Goal: Book appointment/travel/reservation

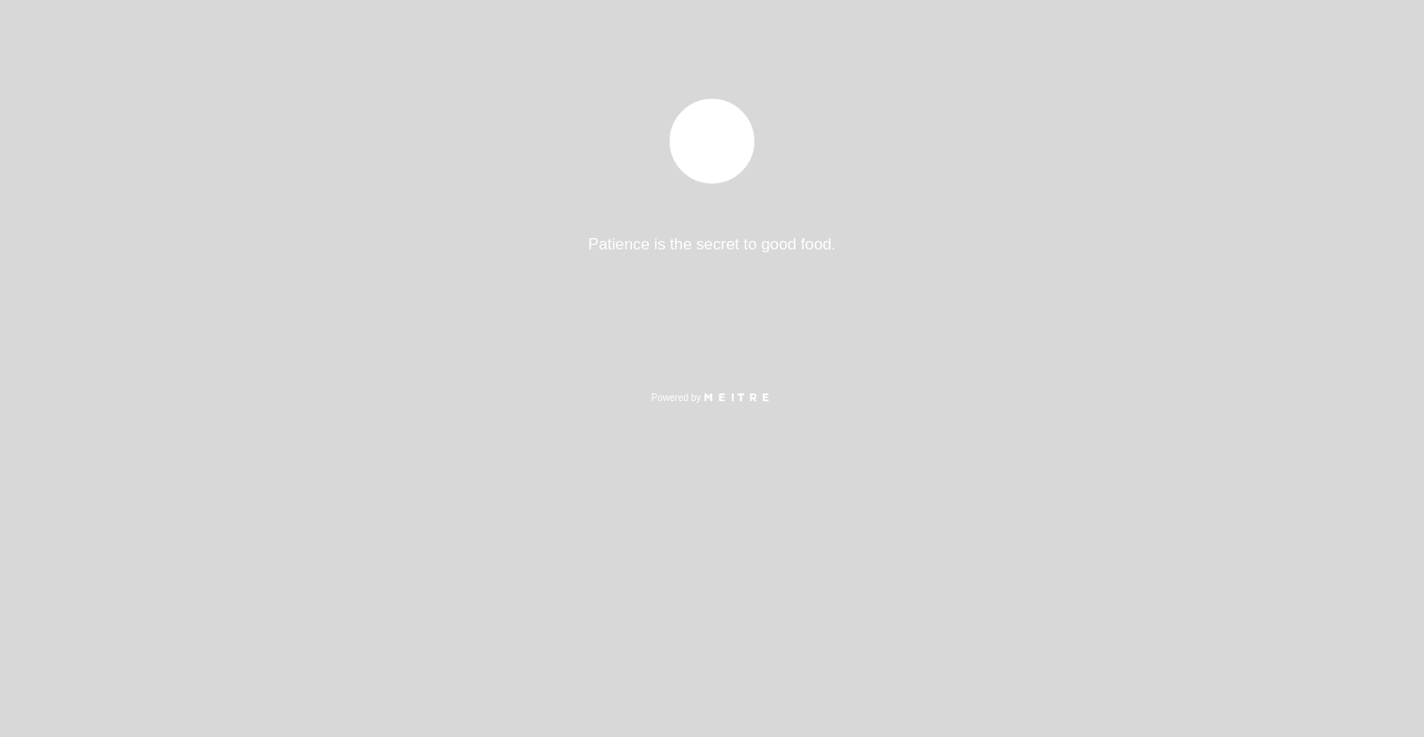
select select "es"
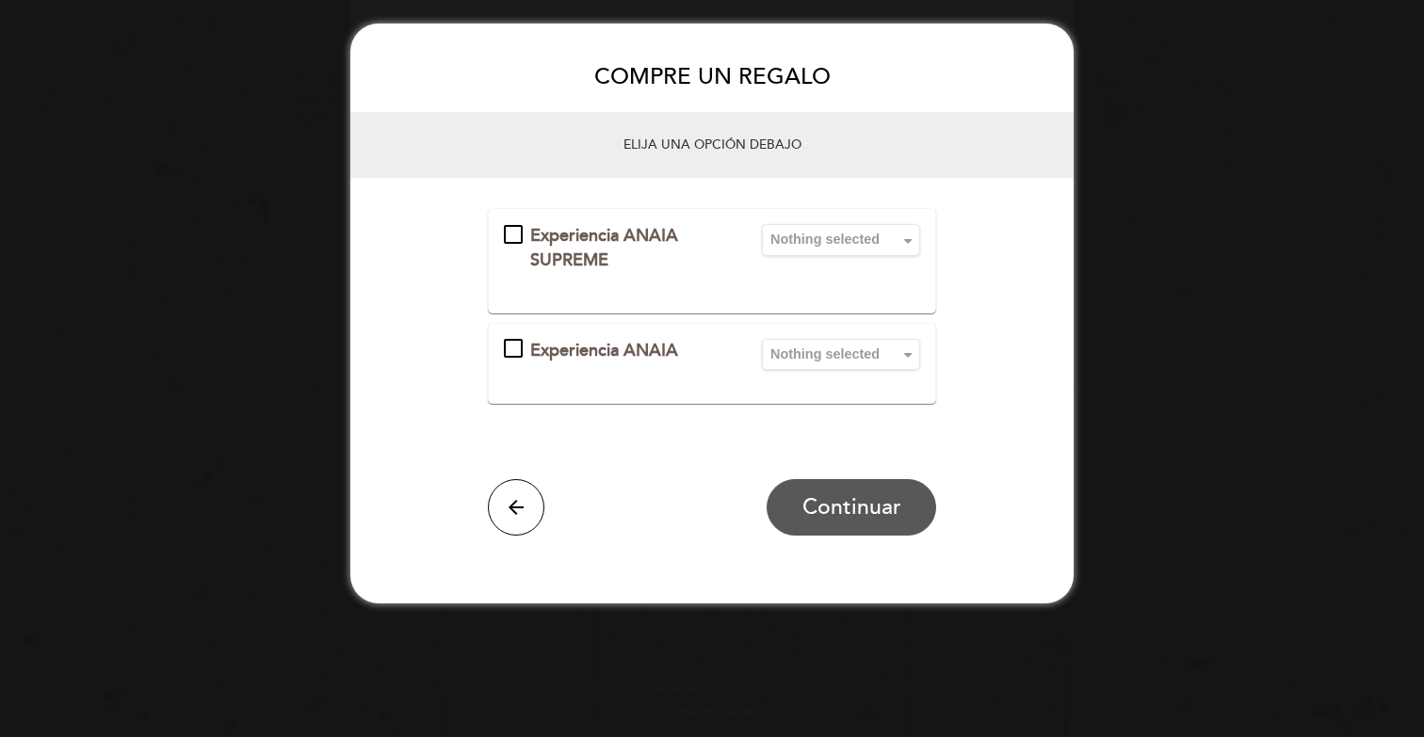
click at [620, 251] on div "Experiencia ANAIA SUPREME" at bounding box center [620, 248] width 181 height 48
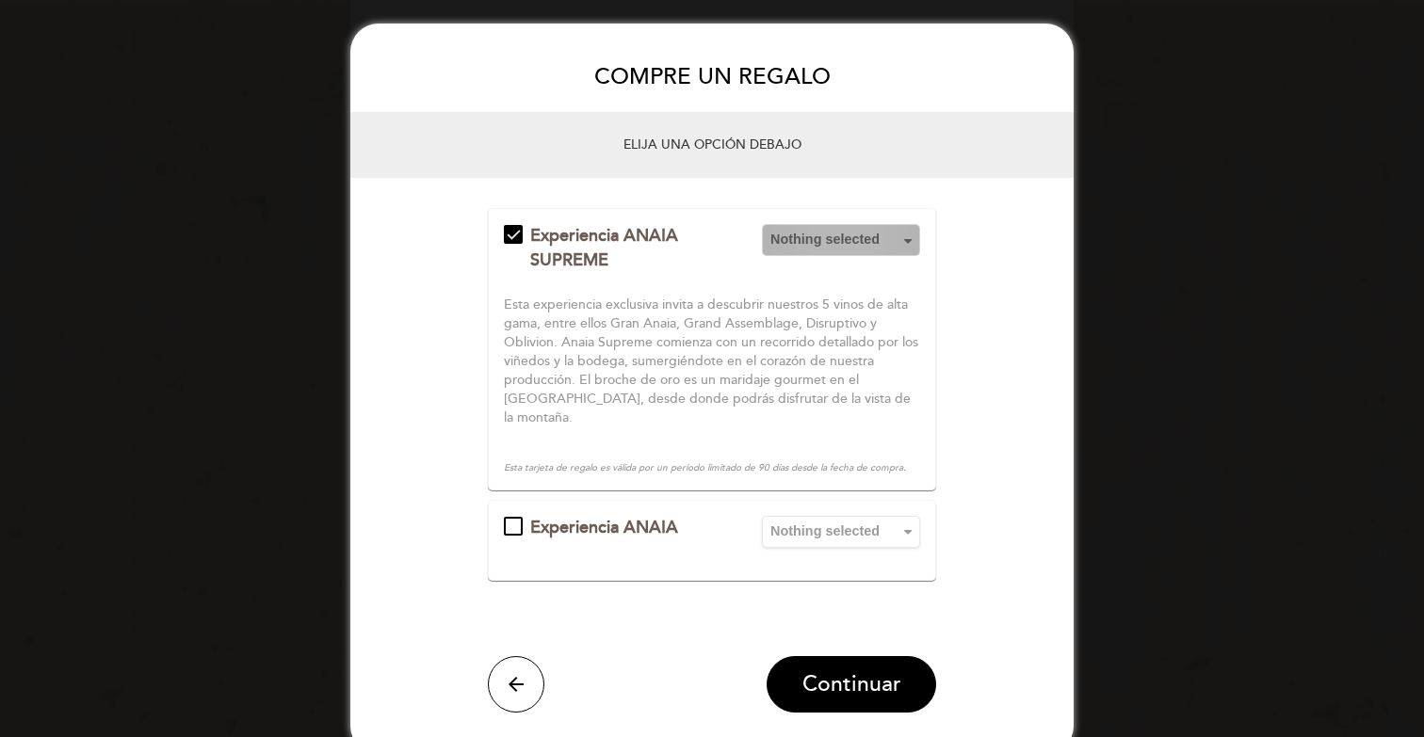
click at [847, 243] on span "Nothing selected" at bounding box center [840, 239] width 141 height 19
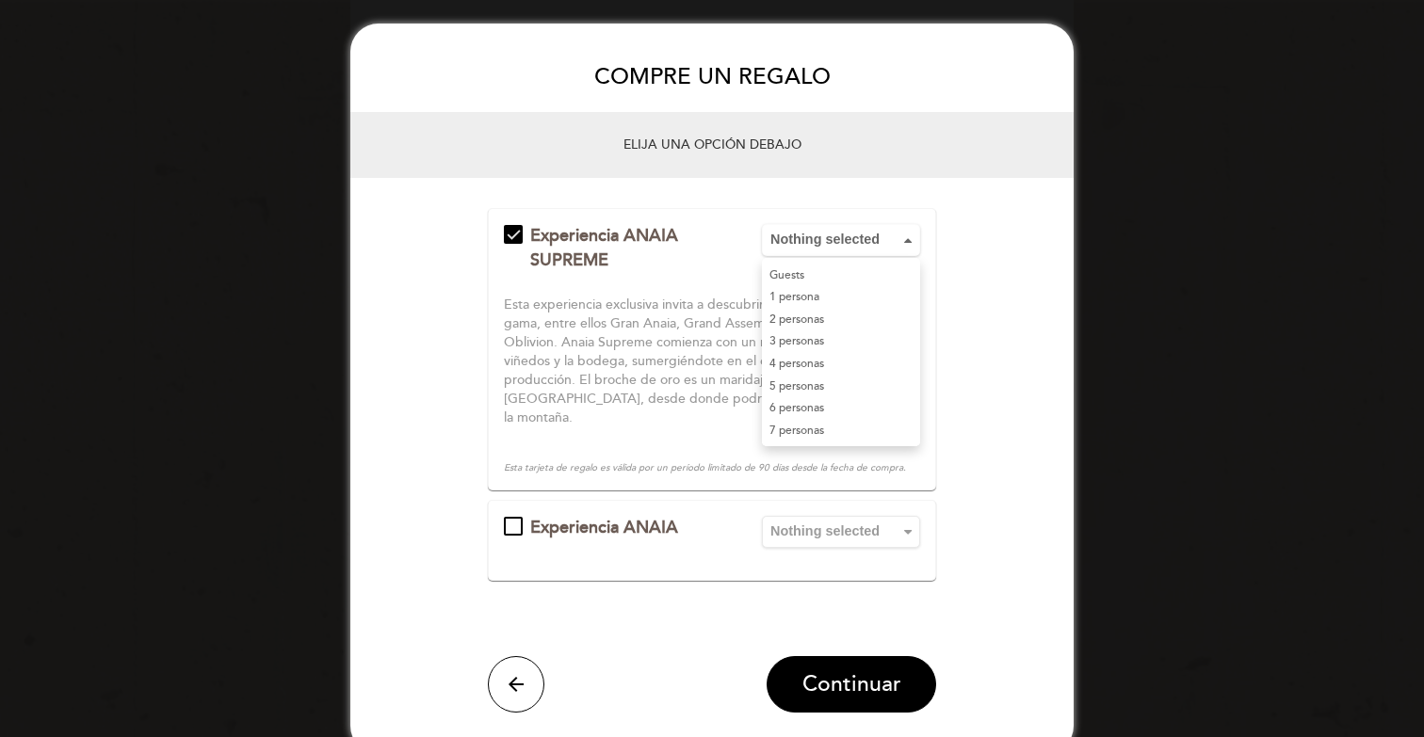
click at [845, 304] on link "1 persona" at bounding box center [841, 297] width 158 height 23
click at [667, 516] on div "Experiencia ANAIA" at bounding box center [620, 528] width 181 height 24
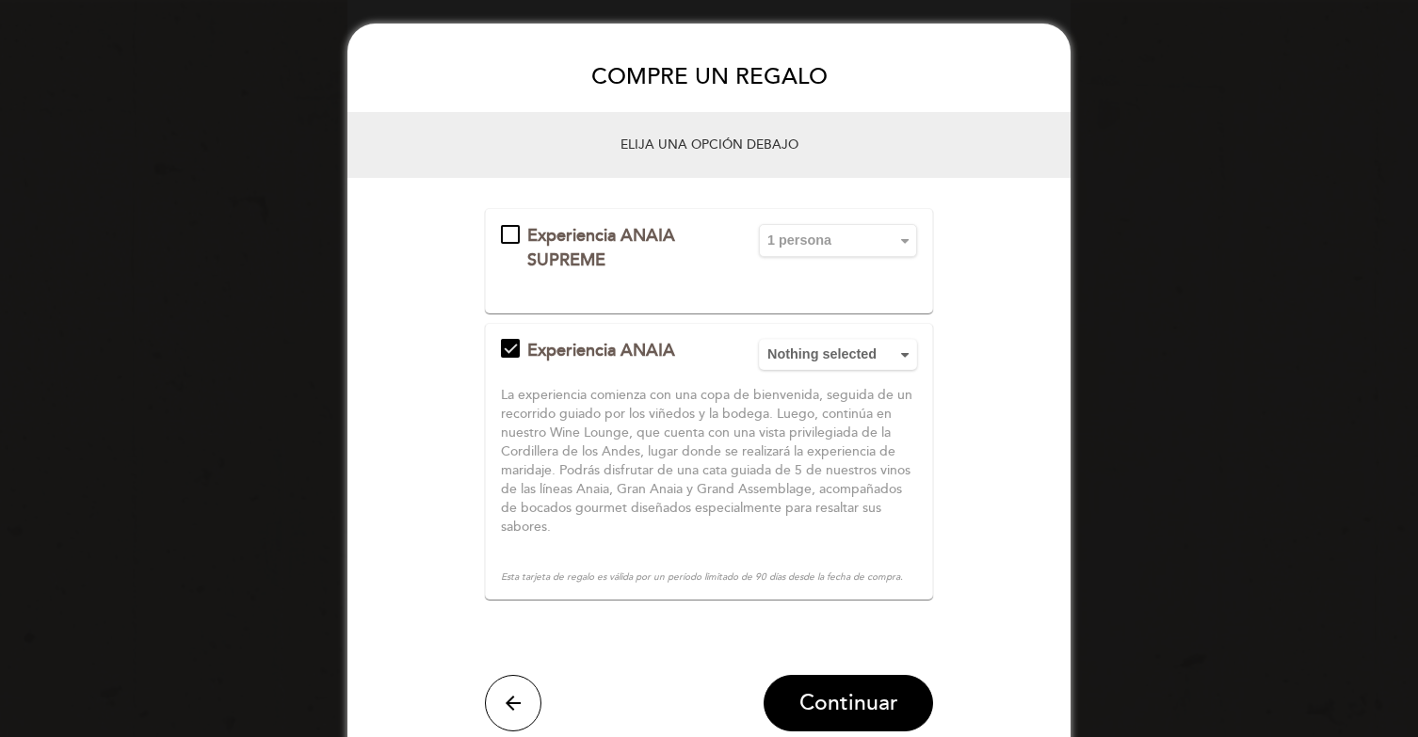
click at [676, 241] on div "Experiencia ANAIA SUPREME" at bounding box center [617, 248] width 181 height 48
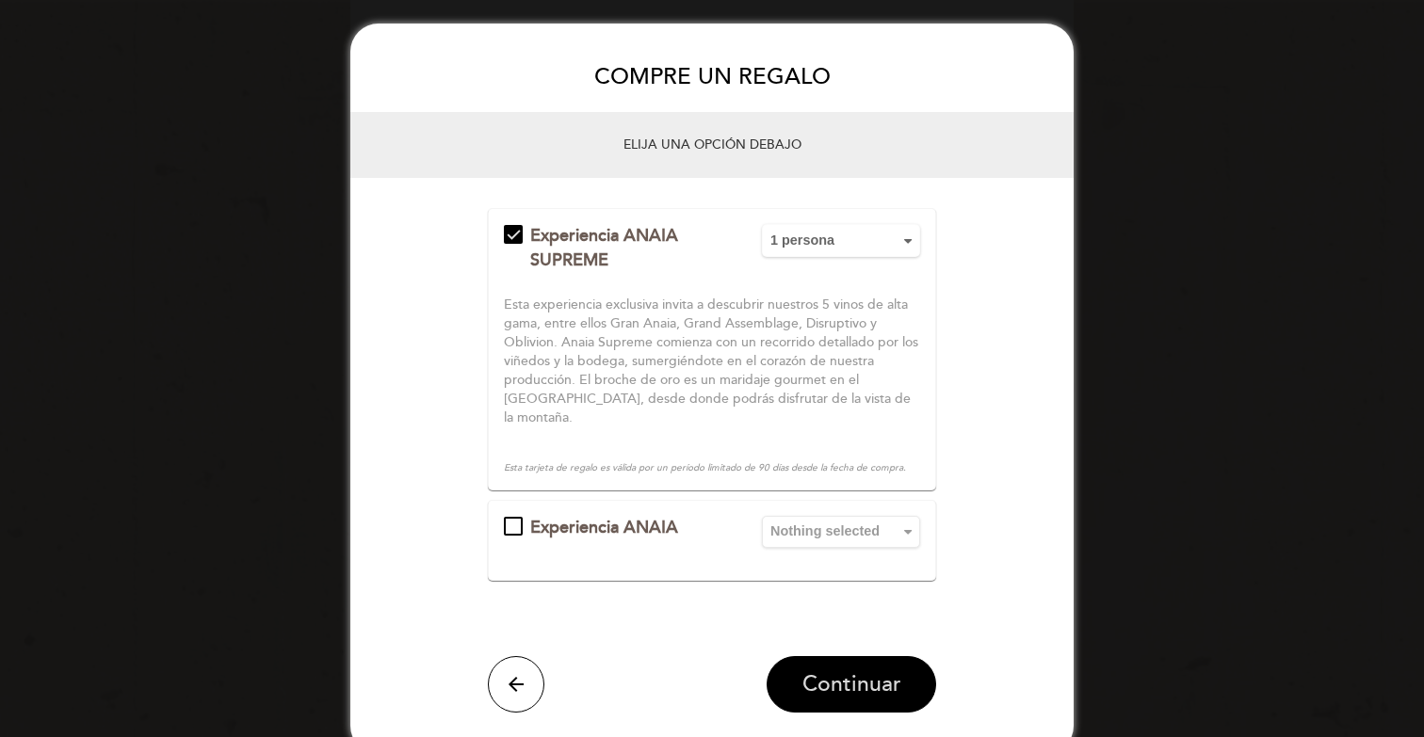
click at [837, 671] on span "Continuar" at bounding box center [851, 684] width 99 height 26
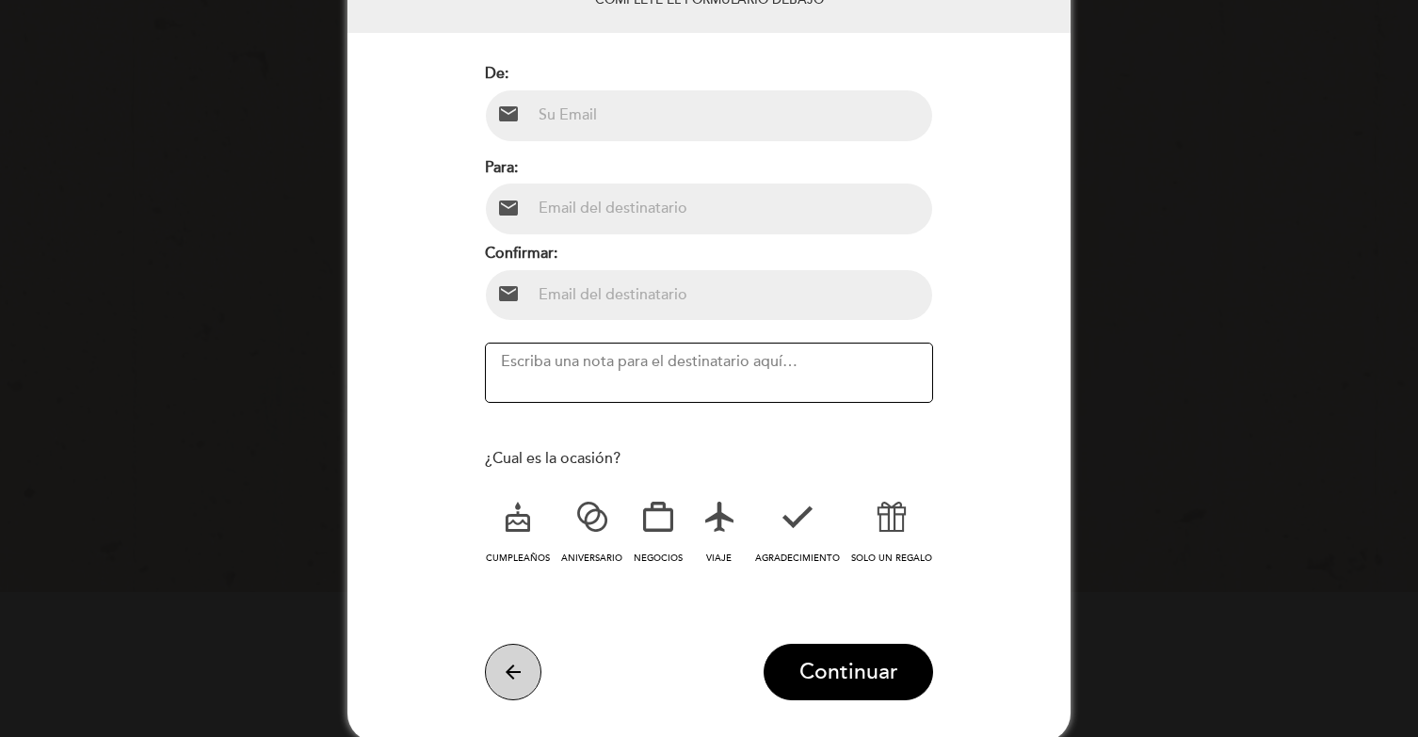
click at [499, 658] on button "arrow_back" at bounding box center [513, 672] width 56 height 56
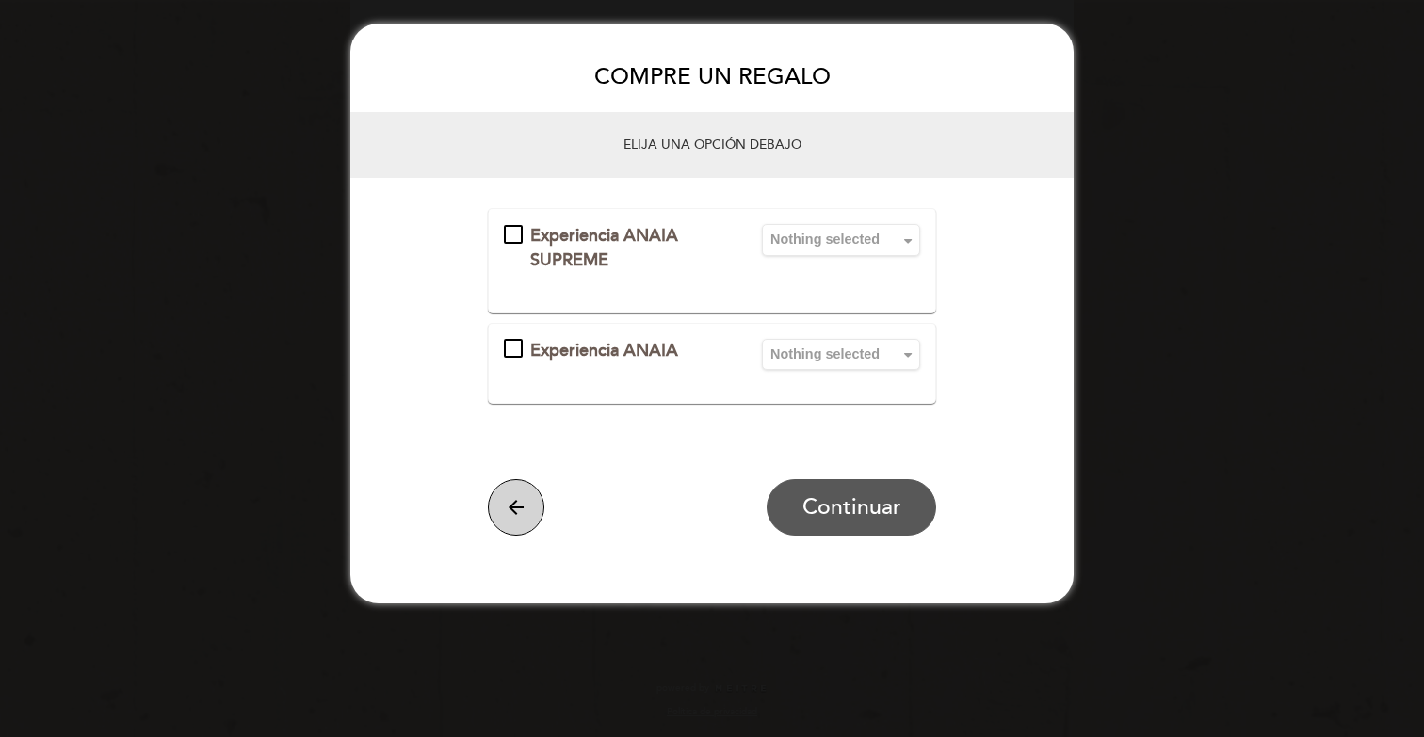
click at [516, 513] on icon "arrow_back" at bounding box center [516, 507] width 23 height 23
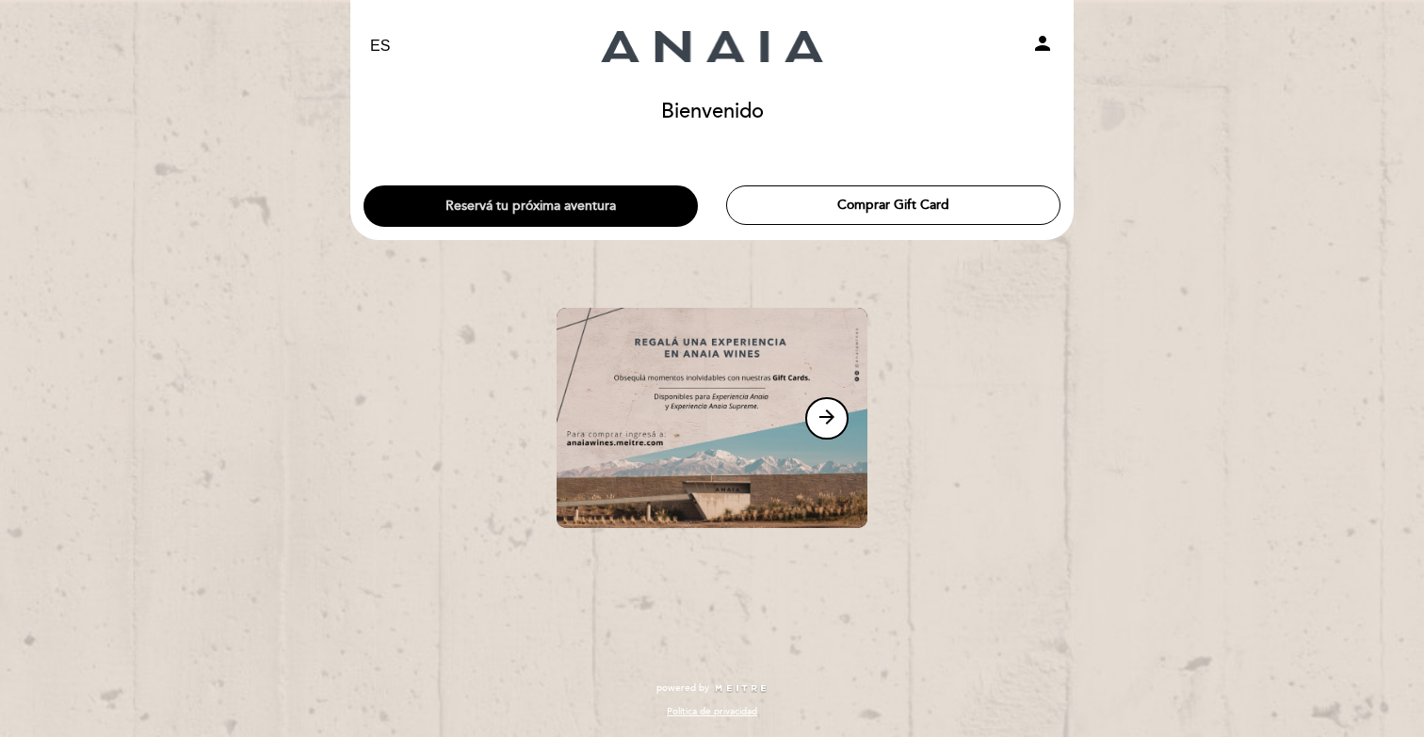
click at [607, 222] on button "Reservá tu próxima aventura" at bounding box center [530, 205] width 334 height 41
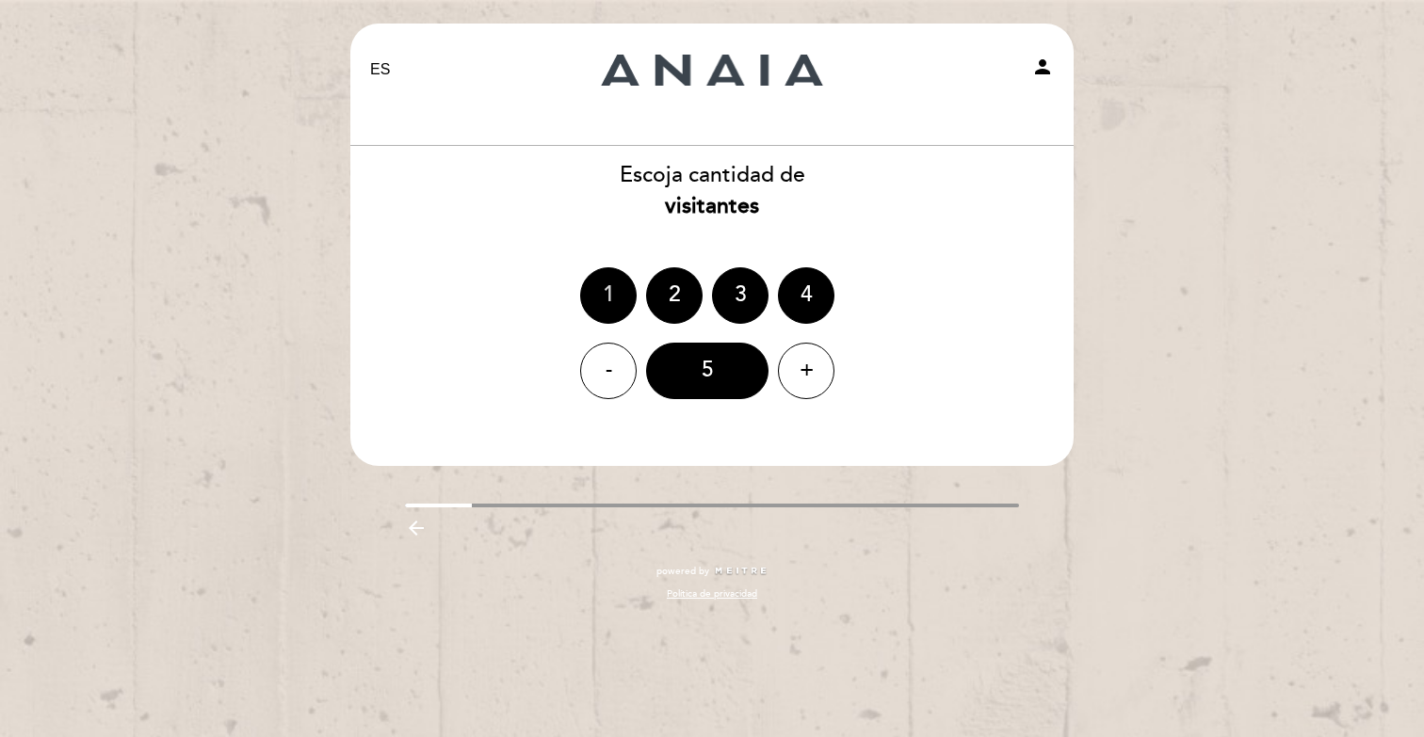
click at [590, 301] on div "1" at bounding box center [608, 295] width 56 height 56
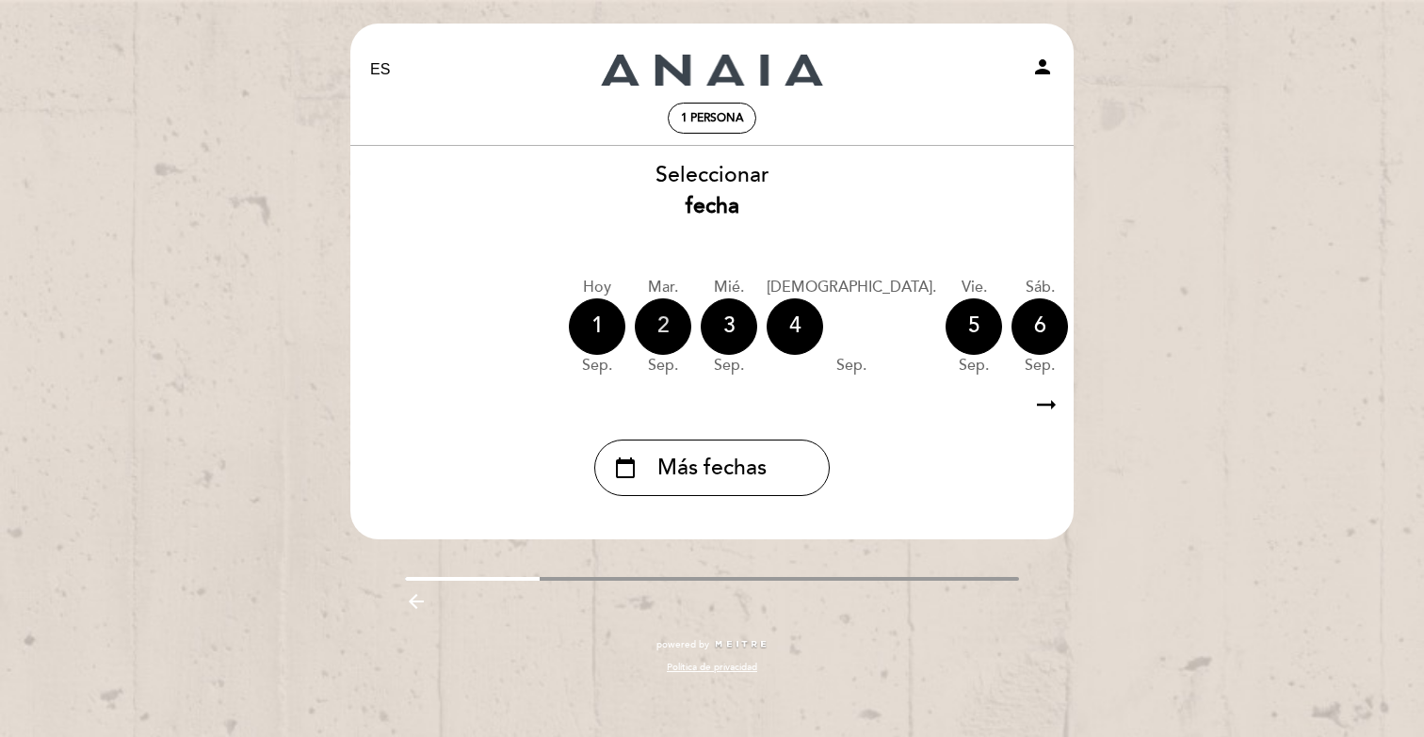
click at [681, 325] on div "2" at bounding box center [663, 326] width 56 height 56
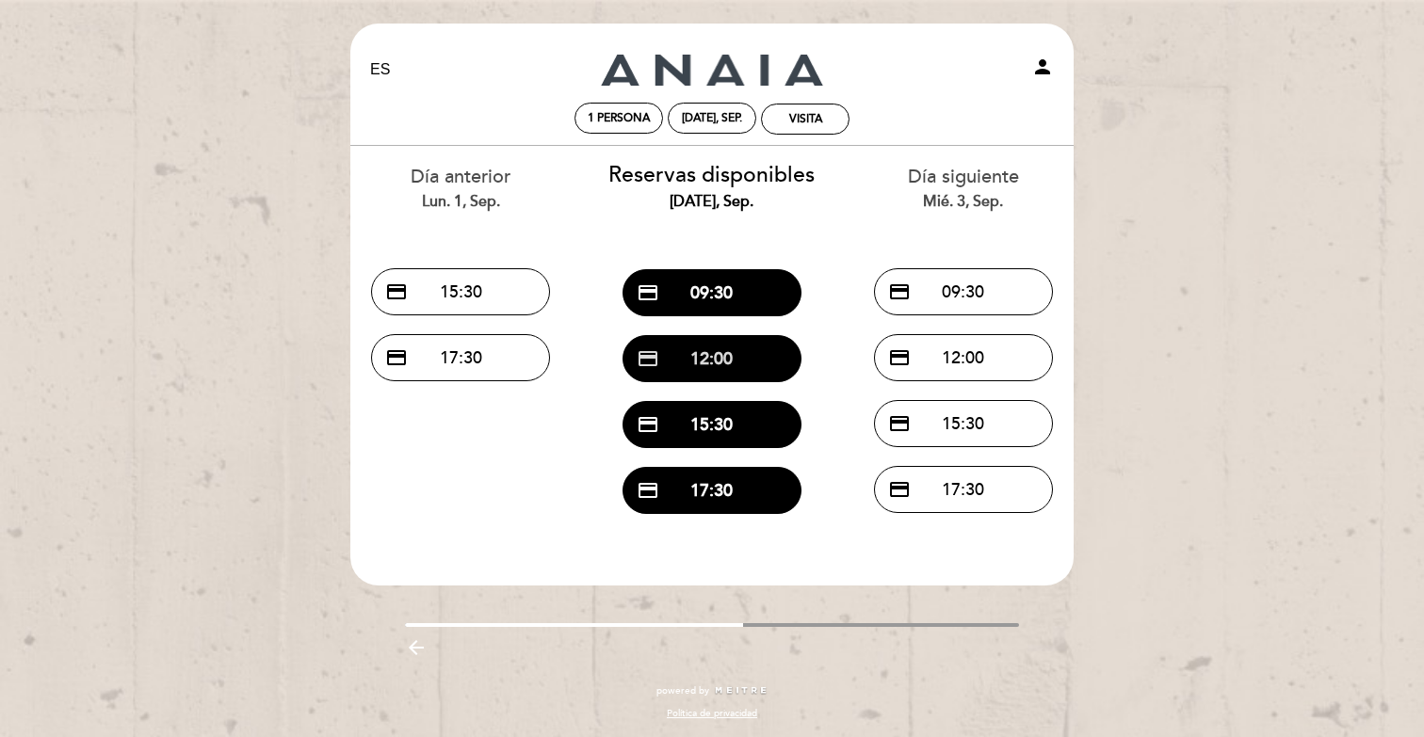
click at [778, 350] on button "credit_card 12:00" at bounding box center [711, 358] width 179 height 47
